Goal: Task Accomplishment & Management: Manage account settings

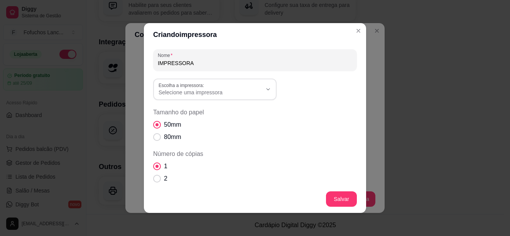
scroll to position [2, 0]
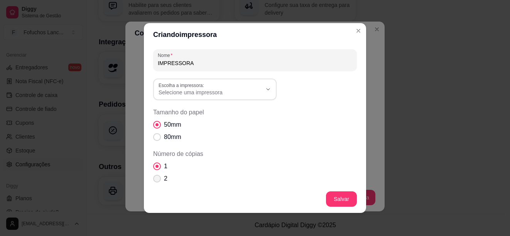
click at [154, 179] on span "Número de cópias" at bounding box center [157, 179] width 8 height 8
click at [154, 180] on input "2" at bounding box center [155, 182] width 5 height 5
radio input "true"
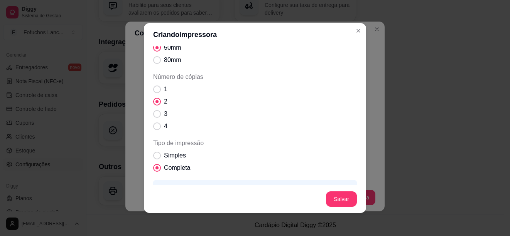
scroll to position [116, 0]
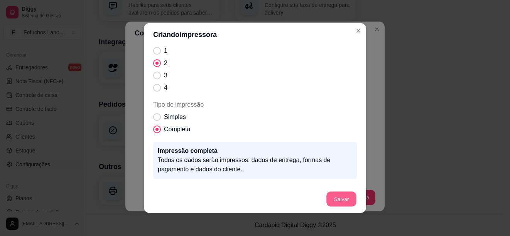
click at [337, 196] on button "Salvar" at bounding box center [341, 199] width 30 height 15
click at [341, 196] on button "Salvar" at bounding box center [341, 199] width 30 height 15
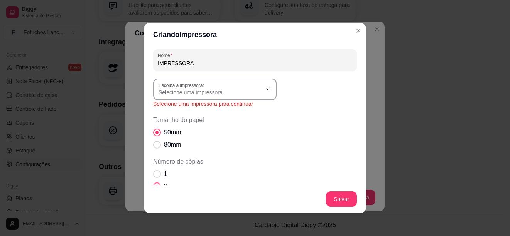
click at [268, 89] on icon "button" at bounding box center [268, 89] width 6 height 6
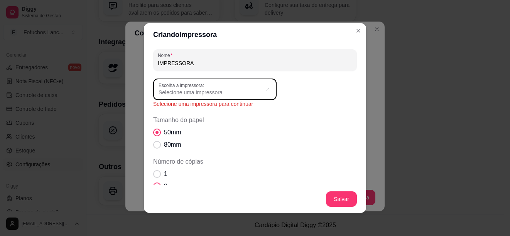
click at [162, 150] on span "POS58" at bounding box center [207, 148] width 99 height 7
type input "POS58"
select select "POS58"
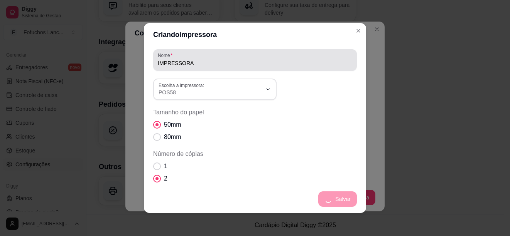
click at [192, 60] on input "IMPRESSORA" at bounding box center [255, 63] width 194 height 8
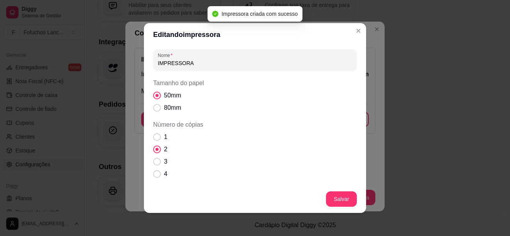
drag, startPoint x: 192, startPoint y: 61, endPoint x: 152, endPoint y: 66, distance: 40.5
click at [153, 66] on div "Nome IMPRESSORA" at bounding box center [255, 60] width 204 height 22
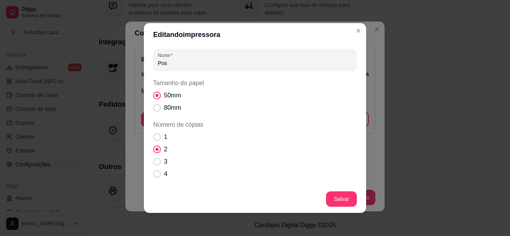
click at [260, 66] on input "Pos" at bounding box center [255, 63] width 194 height 8
click at [169, 64] on input "Pos" at bounding box center [255, 63] width 194 height 8
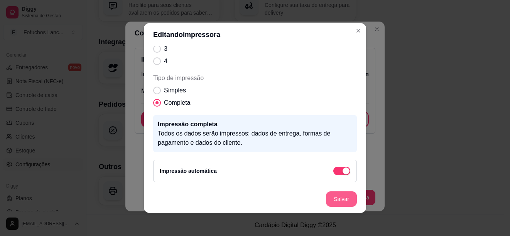
type input "Poss"
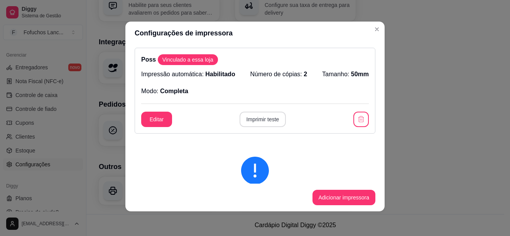
click at [254, 120] on button "Imprimir teste" at bounding box center [262, 119] width 47 height 15
click at [167, 118] on button "Editar" at bounding box center [156, 119] width 31 height 15
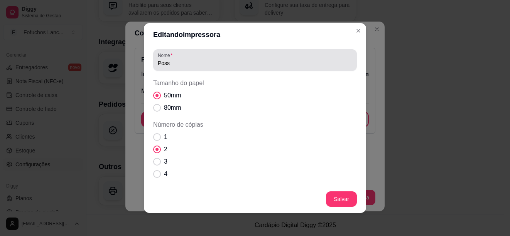
click at [177, 67] on div "Poss" at bounding box center [255, 59] width 194 height 15
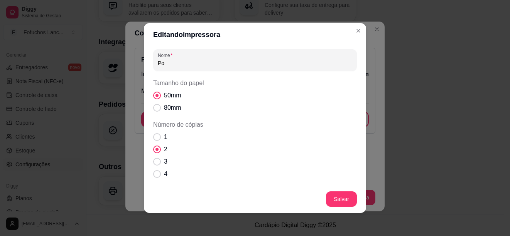
type input "P"
type input "Poss"
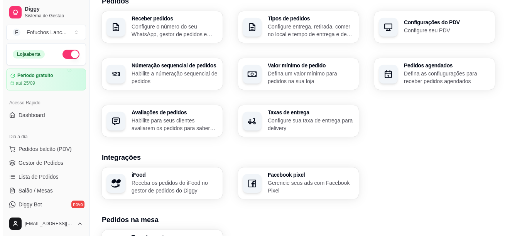
scroll to position [0, 0]
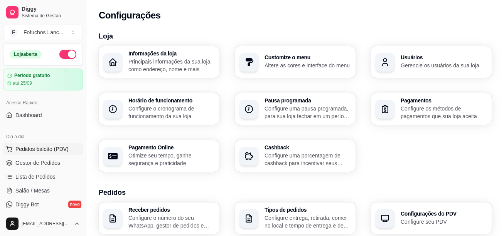
click at [31, 149] on span "Pedidos balcão (PDV)" at bounding box center [41, 149] width 53 height 8
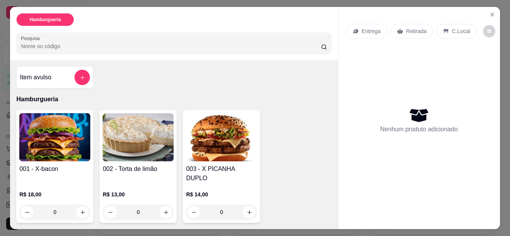
click at [228, 131] on img at bounding box center [221, 137] width 71 height 48
click at [177, 136] on div "001 - X-bacon R$ 18,00 0 002 - Torta de limão R$ 13,00 0 003 - X PICANHA DUPLO …" at bounding box center [173, 226] width 315 height 232
click at [202, 138] on img at bounding box center [221, 137] width 71 height 48
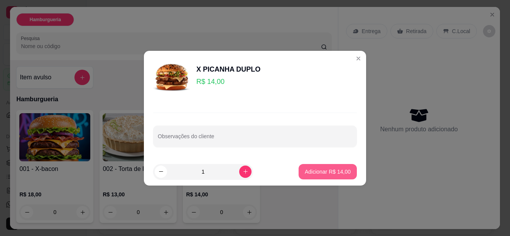
click at [332, 173] on p "Adicionar R$ 14,00" at bounding box center [328, 172] width 46 height 8
type input "1"
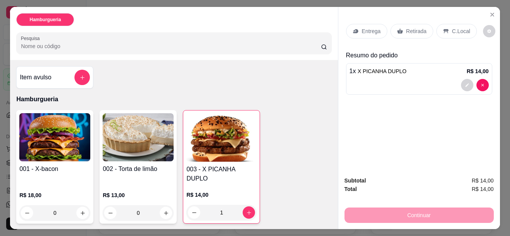
click at [153, 135] on img at bounding box center [138, 137] width 71 height 48
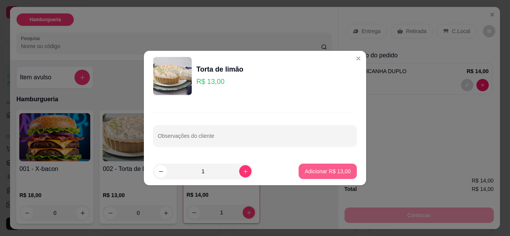
click at [314, 167] on button "Adicionar R$ 13,00" at bounding box center [327, 171] width 58 height 15
type input "1"
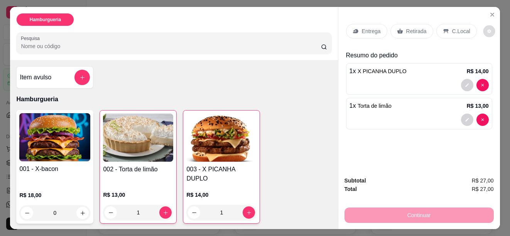
click at [487, 30] on icon "decrease-product-quantity" at bounding box center [488, 31] width 3 height 3
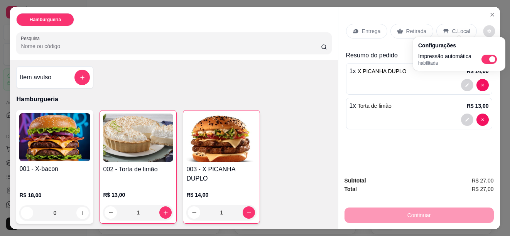
click at [487, 30] on icon "decrease-product-quantity" at bounding box center [488, 31] width 3 height 3
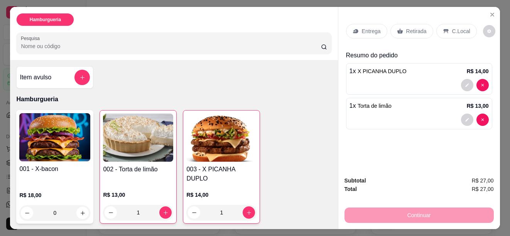
click at [59, 128] on img at bounding box center [54, 137] width 71 height 48
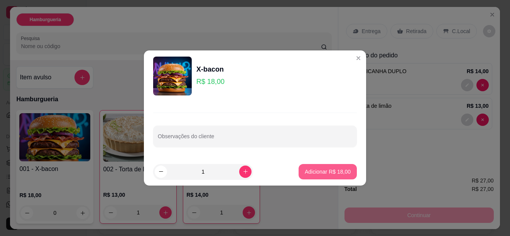
click at [309, 170] on p "Adicionar R$ 18,00" at bounding box center [328, 172] width 46 height 8
type input "1"
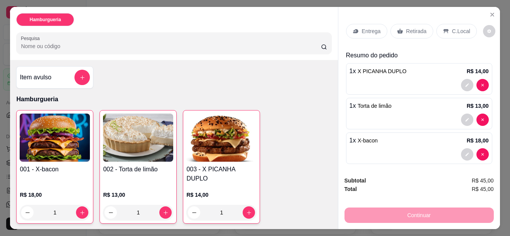
scroll to position [5, 0]
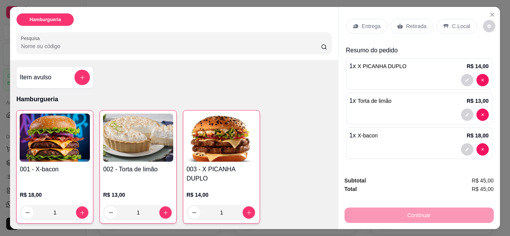
click at [408, 22] on p "Retirada" at bounding box center [416, 26] width 20 height 8
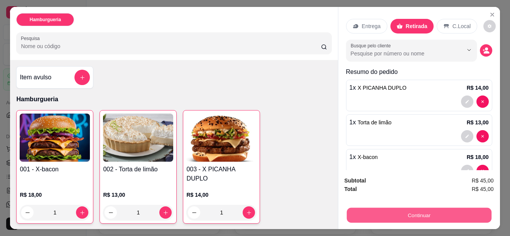
click at [397, 208] on button "Continuar" at bounding box center [418, 215] width 145 height 15
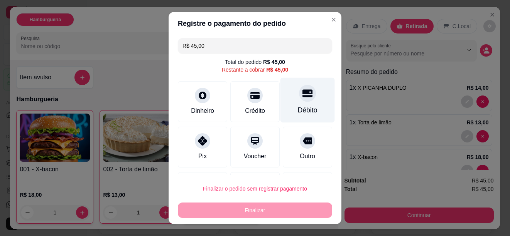
click at [300, 104] on div "Débito" at bounding box center [307, 99] width 54 height 45
type input "R$ 0,00"
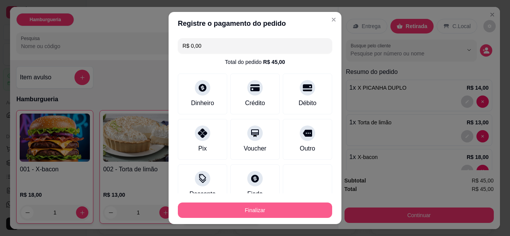
click at [259, 208] on button "Finalizar" at bounding box center [255, 210] width 154 height 15
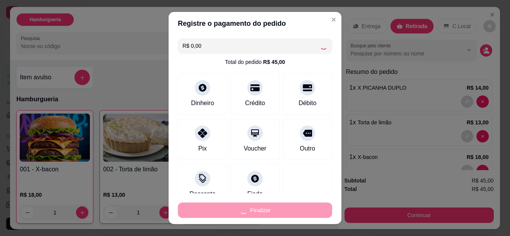
type input "0"
type input "-R$ 45,00"
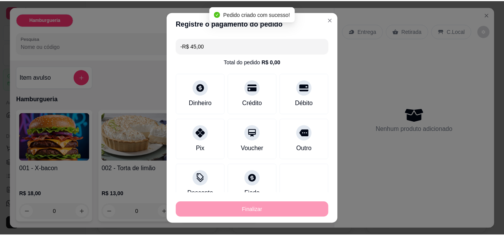
scroll to position [0, 0]
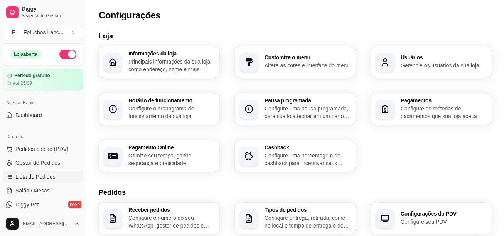
click at [35, 173] on link "Lista de Pedidos" at bounding box center [43, 177] width 80 height 12
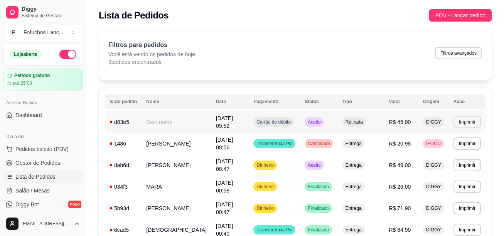
click at [470, 118] on button "Imprimir" at bounding box center [466, 122] width 27 height 12
click at [442, 152] on button "Poss" at bounding box center [451, 147] width 54 height 12
click at [45, 149] on span "Pedidos balcão (PDV)" at bounding box center [41, 149] width 53 height 8
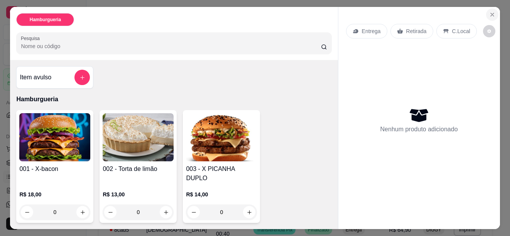
click at [489, 12] on icon "Close" at bounding box center [492, 15] width 6 height 6
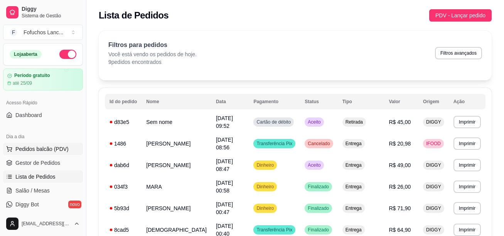
click at [30, 147] on span "Pedidos balcão (PDV)" at bounding box center [41, 149] width 53 height 8
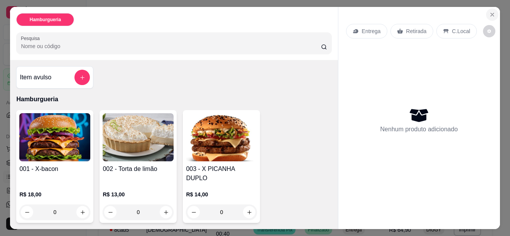
click at [489, 12] on icon "Close" at bounding box center [492, 15] width 6 height 6
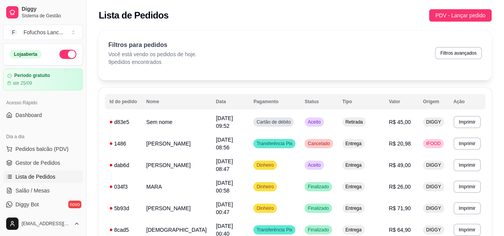
click at [30, 176] on span "Lista de Pedidos" at bounding box center [35, 177] width 40 height 8
click at [463, 138] on button "Imprimir" at bounding box center [467, 144] width 27 height 12
click at [446, 168] on button "Poss" at bounding box center [451, 166] width 54 height 12
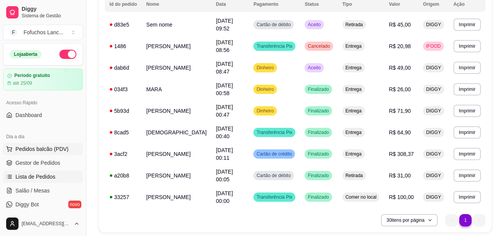
click at [56, 152] on span "Pedidos balcão (PDV)" at bounding box center [41, 149] width 53 height 8
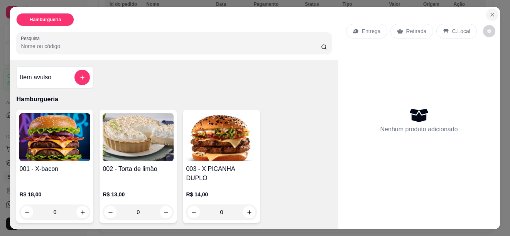
click at [489, 12] on icon "Close" at bounding box center [492, 15] width 6 height 6
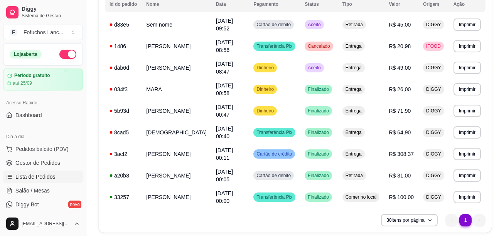
scroll to position [77, 0]
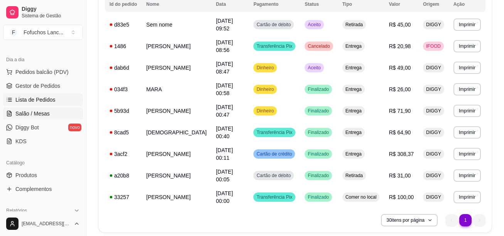
click at [46, 113] on span "Salão / Mesas" at bounding box center [32, 114] width 34 height 8
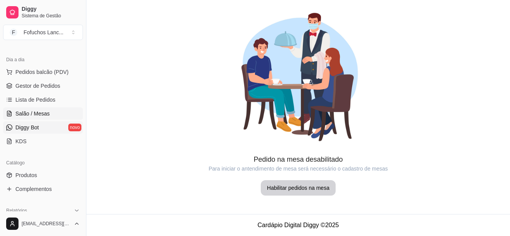
click at [27, 130] on span "Diggy Bot" at bounding box center [27, 128] width 24 height 8
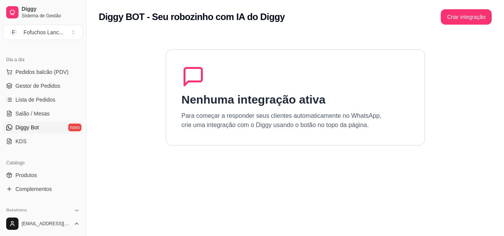
scroll to position [154, 0]
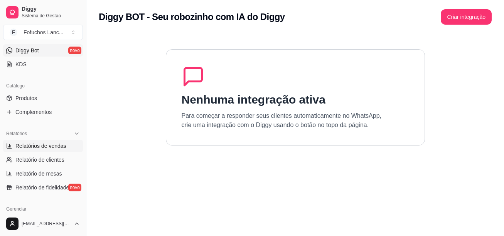
click at [46, 147] on span "Relatórios de vendas" at bounding box center [40, 146] width 51 height 8
select select "ALL"
select select "0"
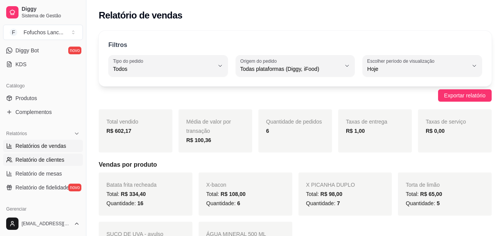
click at [40, 155] on link "Relatório de clientes" at bounding box center [43, 160] width 80 height 12
select select "30"
select select "HIGHEST_TOTAL_SPENT_WITH_ORDERS"
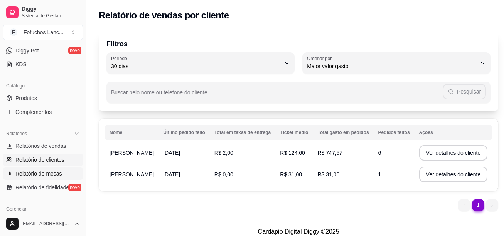
click at [35, 172] on span "Relatório de mesas" at bounding box center [38, 174] width 47 height 8
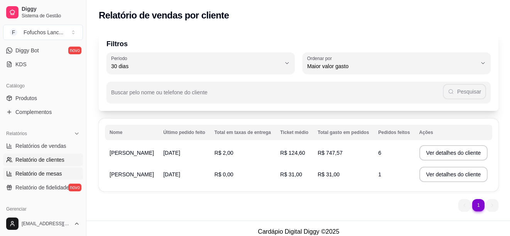
select select "TOTAL_OF_ORDERS"
select select "7"
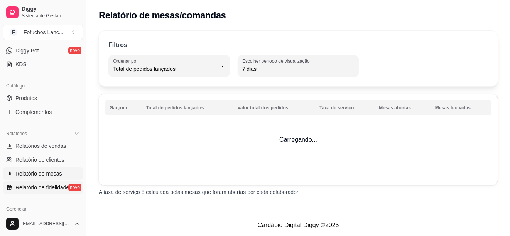
click at [46, 185] on span "Relatório de fidelidade" at bounding box center [42, 188] width 54 height 8
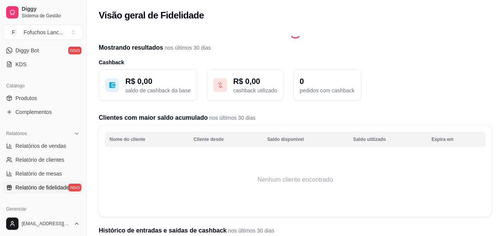
scroll to position [270, 0]
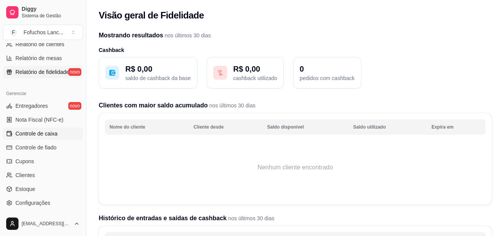
click at [42, 134] on span "Controle de caixa" at bounding box center [36, 134] width 42 height 8
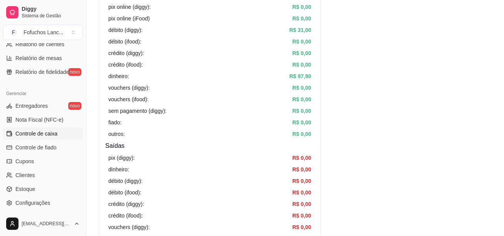
scroll to position [347, 0]
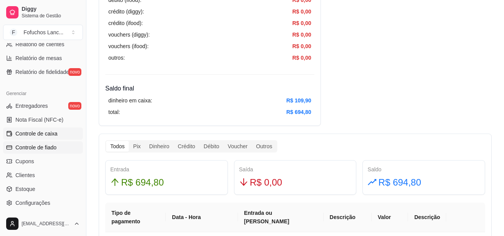
click at [42, 149] on span "Controle de fiado" at bounding box center [35, 148] width 41 height 8
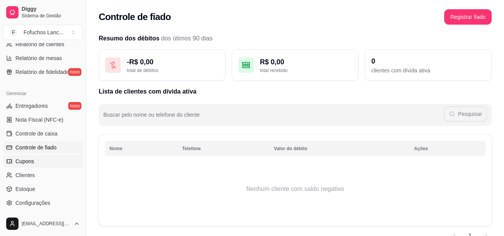
click at [34, 159] on link "Cupons" at bounding box center [43, 161] width 80 height 12
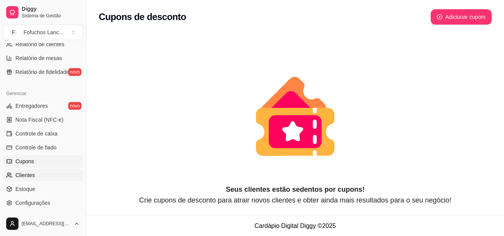
click at [26, 175] on span "Clientes" at bounding box center [25, 176] width 20 height 8
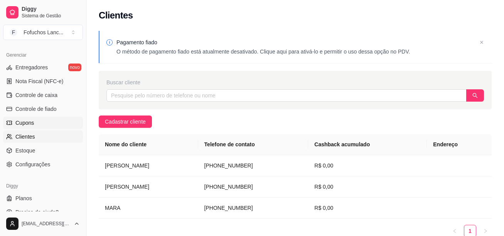
scroll to position [318, 0]
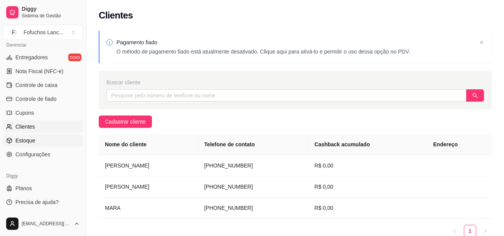
click at [28, 139] on span "Estoque" at bounding box center [25, 141] width 20 height 8
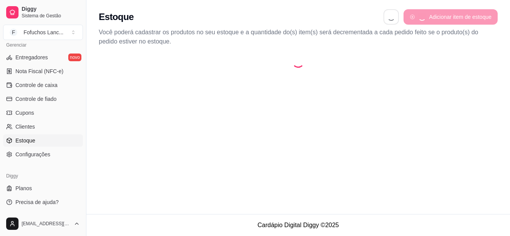
select select "QUANTITY_ORDER"
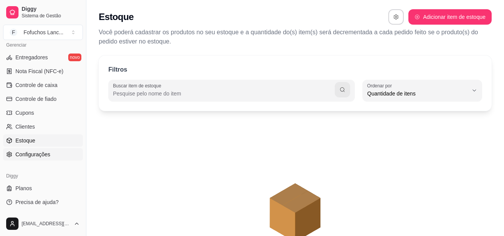
click at [23, 152] on span "Configurações" at bounding box center [32, 155] width 35 height 8
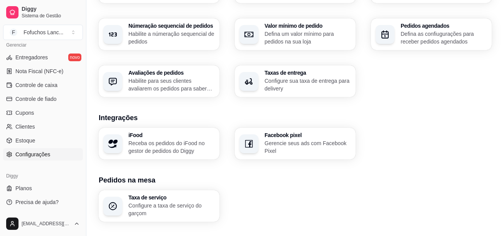
scroll to position [154, 0]
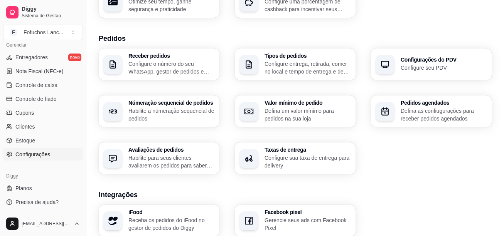
click at [433, 66] on p "Configure seu PDV" at bounding box center [444, 68] width 86 height 8
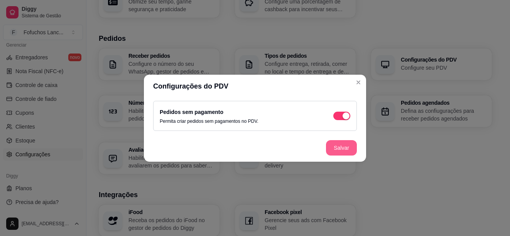
click at [342, 154] on button "Salvar" at bounding box center [341, 147] width 31 height 15
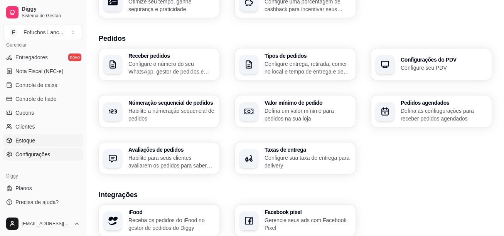
click at [28, 140] on span "Estoque" at bounding box center [25, 141] width 20 height 8
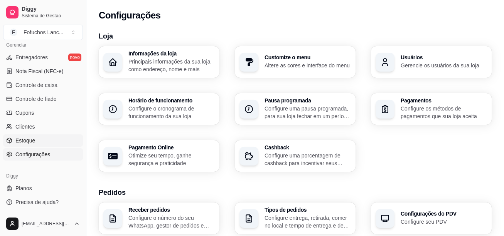
select select "QUANTITY_ORDER"
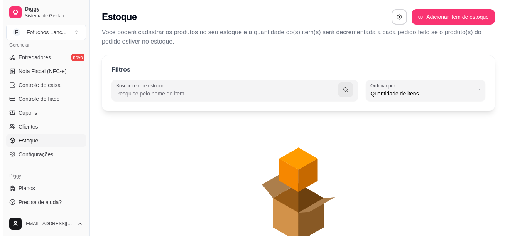
scroll to position [7, 0]
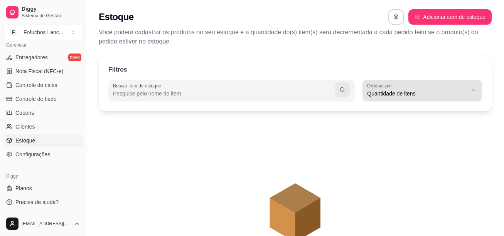
click at [391, 89] on label "Ordenar por" at bounding box center [380, 86] width 27 height 7
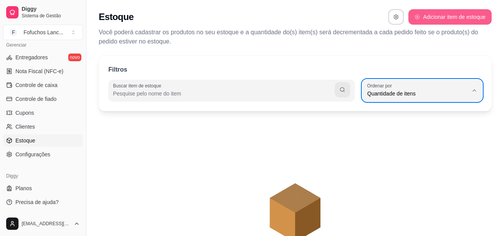
click at [439, 21] on button "Adicionar item de estoque" at bounding box center [449, 16] width 83 height 15
select select "UN"
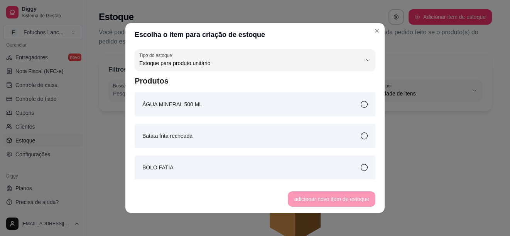
click at [200, 109] on div "ÁGUA MINERAL 500 ML" at bounding box center [255, 105] width 241 height 24
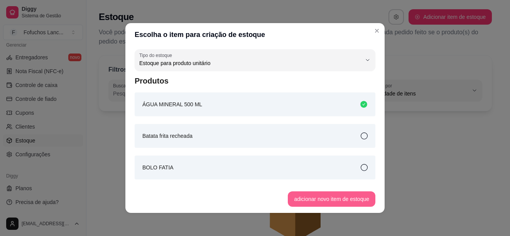
click at [338, 205] on button "adicionar novo item de estoque" at bounding box center [332, 199] width 88 height 15
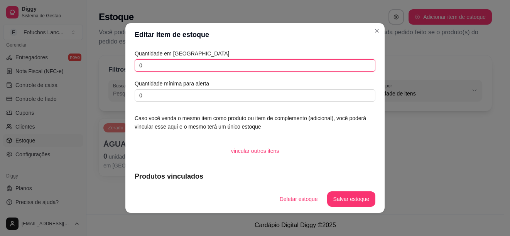
drag, startPoint x: 94, startPoint y: 61, endPoint x: 72, endPoint y: 64, distance: 21.3
click at [78, 63] on div "Editar item de estoque Quantidade em estoque 0 Quantidade mínima para alerta 0 …" at bounding box center [255, 118] width 510 height 236
type input "100"
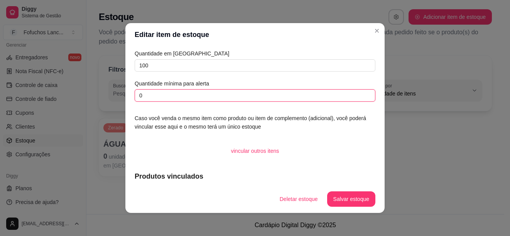
drag, startPoint x: 153, startPoint y: 99, endPoint x: 77, endPoint y: 90, distance: 75.7
click at [77, 90] on div "Editar item de estoque Quantidade em estoque 100 Quantidade mínima para alerta …" at bounding box center [255, 118] width 510 height 236
type input "35"
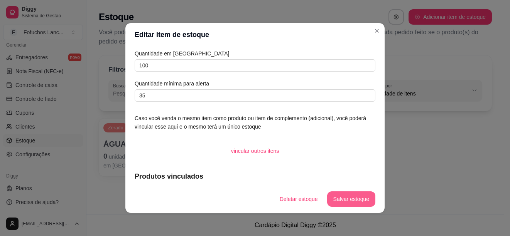
click at [368, 202] on button "Salvar estoque" at bounding box center [351, 199] width 48 height 15
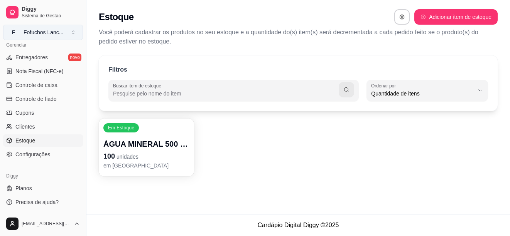
click at [37, 30] on div "Fofuchos Lanc ..." at bounding box center [44, 33] width 40 height 8
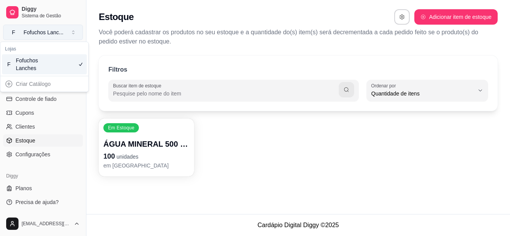
click at [37, 30] on div "Fofuchos Lanc ..." at bounding box center [44, 33] width 40 height 8
